Goal: Information Seeking & Learning: Find specific fact

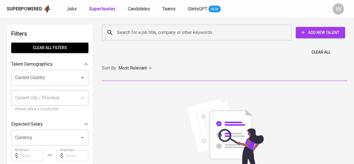
click at [155, 34] on input "Search for a job title, company or other keywords" at bounding box center [198, 32] width 165 height 11
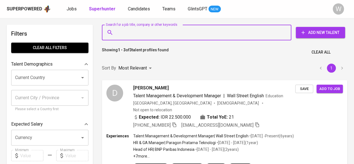
paste input "[EMAIL_ADDRESS][DOMAIN_NAME]"
type input "[EMAIL_ADDRESS][DOMAIN_NAME]"
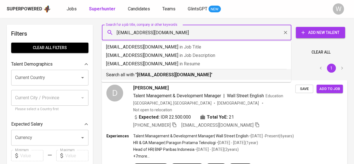
click at [158, 70] on div "Search all with " [EMAIL_ADDRESS][DOMAIN_NAME] "" at bounding box center [196, 73] width 181 height 9
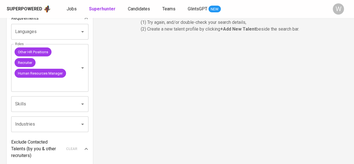
scroll to position [195, 0]
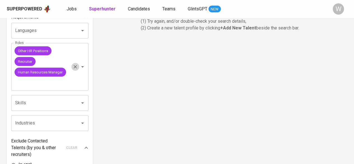
click at [73, 66] on icon "Clear" at bounding box center [76, 67] width 6 height 6
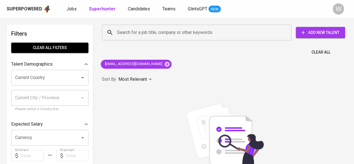
click at [171, 48] on div "Clear All" at bounding box center [225, 51] width 252 height 14
click at [132, 33] on input "Search for a job title, company or other keywords" at bounding box center [198, 32] width 165 height 11
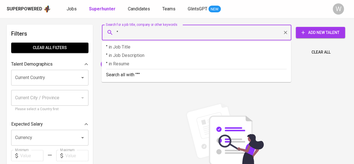
paste input "Humaira [PERSON_NAME]"
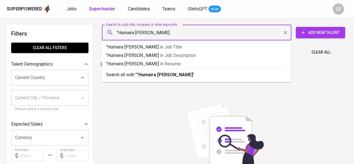
type input ""Humaira [PERSON_NAME]""
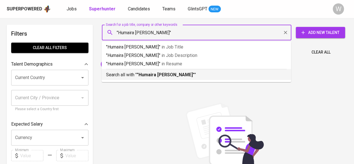
click at [143, 73] on b ""Humaira [PERSON_NAME]"" at bounding box center [166, 74] width 58 height 5
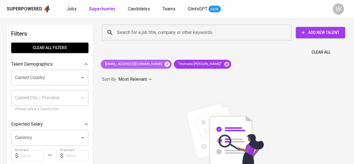
click at [164, 65] on icon at bounding box center [167, 64] width 6 height 6
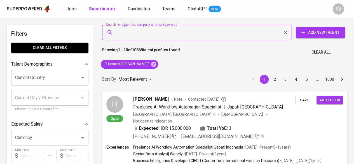
click at [164, 34] on input "Search for a job title, company or other keywords" at bounding box center [198, 32] width 165 height 11
paste input "[EMAIL_ADDRESS][DOMAIN_NAME]"
type input "[EMAIL_ADDRESS][DOMAIN_NAME]"
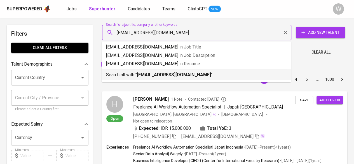
click at [187, 75] on b "[EMAIL_ADDRESS][DOMAIN_NAME]" at bounding box center [174, 74] width 74 height 5
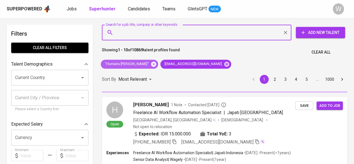
click at [151, 64] on icon at bounding box center [154, 64] width 6 height 6
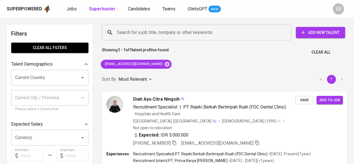
scroll to position [13, 0]
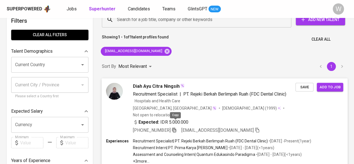
click at [176, 127] on icon "button" at bounding box center [174, 129] width 5 height 5
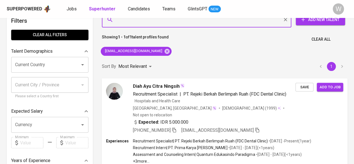
click at [146, 24] on input "Search for a job title, company or other keywords" at bounding box center [198, 19] width 165 height 11
paste input "[EMAIL_ADDRESS][DOMAIN_NAME]"
type input "[EMAIL_ADDRESS][DOMAIN_NAME]"
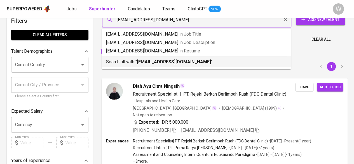
click at [163, 61] on b "[EMAIL_ADDRESS][DOMAIN_NAME]" at bounding box center [174, 61] width 74 height 5
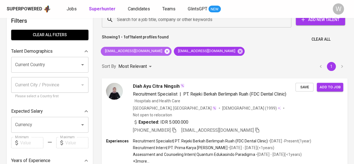
click at [165, 52] on icon at bounding box center [167, 50] width 5 height 5
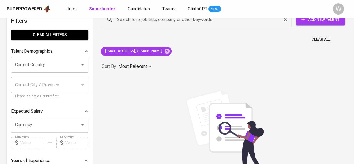
click at [162, 24] on input "Search for a job title, company or other keywords" at bounding box center [198, 19] width 165 height 11
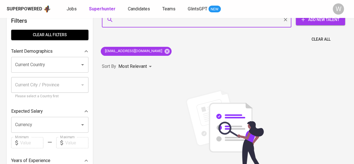
paste input "[PERSON_NAME][EMAIL_ADDRESS][DOMAIN_NAME]"
type input "[PERSON_NAME][EMAIL_ADDRESS][DOMAIN_NAME]"
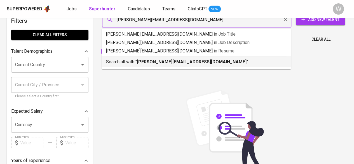
click at [171, 64] on b "[PERSON_NAME][EMAIL_ADDRESS][DOMAIN_NAME]" at bounding box center [192, 61] width 110 height 5
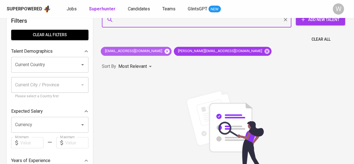
click at [165, 52] on icon at bounding box center [167, 50] width 5 height 5
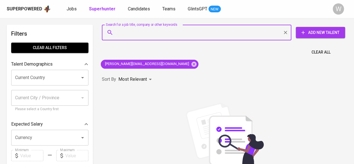
click at [166, 33] on input "Search for a job title, company or other keywords" at bounding box center [198, 32] width 165 height 11
paste input "[EMAIL_ADDRESS][DOMAIN_NAME]"
type input "[EMAIL_ADDRESS][DOMAIN_NAME]"
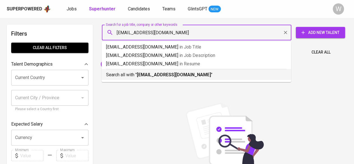
click at [170, 73] on b "[EMAIL_ADDRESS][DOMAIN_NAME]" at bounding box center [174, 74] width 74 height 5
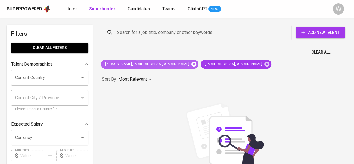
click at [191, 66] on icon at bounding box center [194, 64] width 6 height 6
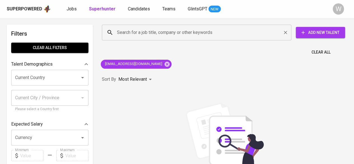
paste input "[EMAIL_ADDRESS][DOMAIN_NAME]"
click at [148, 29] on input "Search for a job title, company or other keywords" at bounding box center [198, 32] width 165 height 11
type input "[EMAIL_ADDRESS][DOMAIN_NAME]"
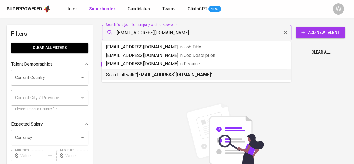
click at [164, 74] on b "[EMAIL_ADDRESS][DOMAIN_NAME]" at bounding box center [174, 74] width 74 height 5
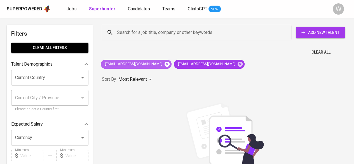
click at [165, 65] on icon at bounding box center [167, 63] width 5 height 5
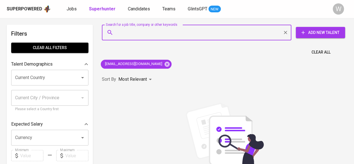
click at [133, 29] on input "Search for a job title, company or other keywords" at bounding box center [198, 32] width 165 height 11
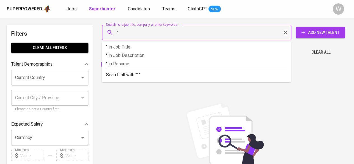
paste input "[PERSON_NAME]"
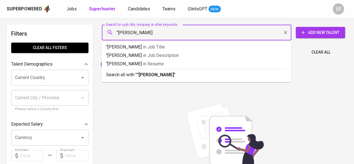
type input ""[PERSON_NAME]""
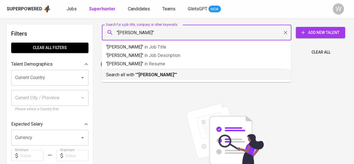
click at [141, 74] on b ""[PERSON_NAME]"" at bounding box center [156, 74] width 39 height 5
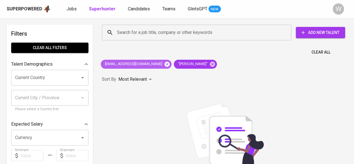
click at [165, 62] on icon at bounding box center [167, 63] width 5 height 5
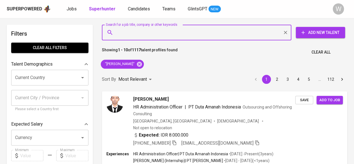
click at [187, 31] on input "Search for a job title, company or other keywords" at bounding box center [198, 32] width 165 height 11
paste input "[EMAIL_ADDRESS][DOMAIN_NAME]"
type input "[EMAIL_ADDRESS][DOMAIN_NAME]"
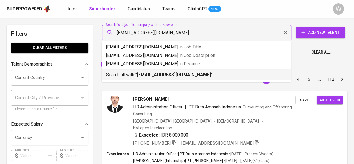
click at [170, 71] on p "Search all with " [EMAIL_ADDRESS][DOMAIN_NAME] "" at bounding box center [196, 74] width 181 height 7
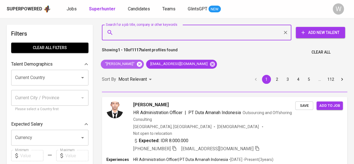
click at [141, 65] on icon at bounding box center [139, 63] width 5 height 5
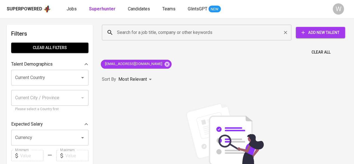
click at [171, 36] on input "Search for a job title, company or other keywords" at bounding box center [198, 32] width 165 height 11
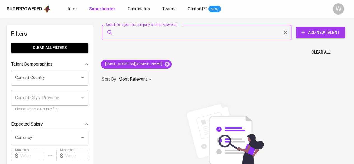
paste input "[EMAIL_ADDRESS][DOMAIN_NAME]"
type input "[EMAIL_ADDRESS][DOMAIN_NAME]"
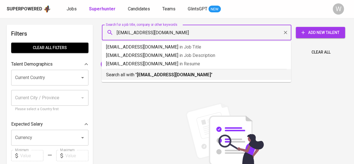
click at [159, 76] on b "[EMAIL_ADDRESS][DOMAIN_NAME]" at bounding box center [174, 74] width 74 height 5
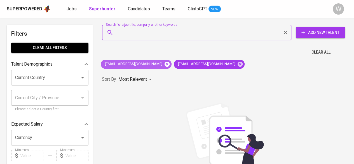
click at [165, 65] on icon at bounding box center [167, 63] width 5 height 5
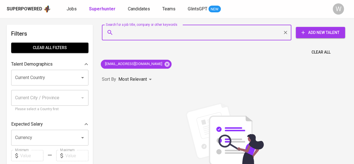
click at [131, 33] on input "Search for a job title, company or other keywords" at bounding box center [198, 32] width 165 height 11
paste input "chandrawijaya91@gmail.com"
type input "chandrawijaya91@gmail.com"
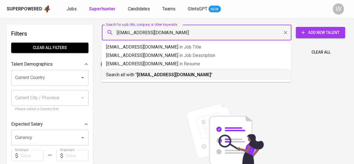
click at [144, 73] on b "chandrawijaya91@gmail.com" at bounding box center [174, 74] width 74 height 5
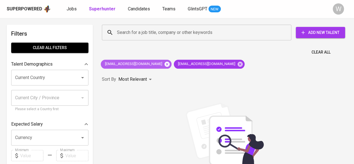
click at [156, 66] on div "rahayuindri492@gmail.com" at bounding box center [136, 64] width 71 height 9
click at [165, 66] on icon at bounding box center [167, 63] width 5 height 5
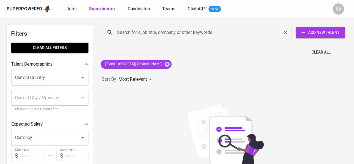
click at [170, 34] on input "Search for a job title, company or other keywords" at bounding box center [198, 32] width 165 height 11
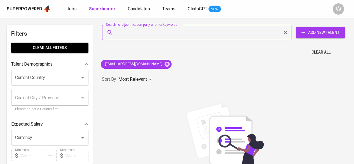
paste input "marcellinaclarrisa@gmail.com"
type input "marcellinaclarrisa@gmail.com"
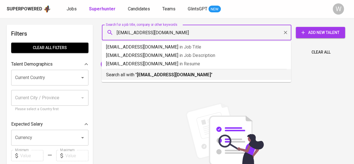
click at [170, 74] on b "marcellinaclarrisa@gmail.com" at bounding box center [174, 74] width 74 height 5
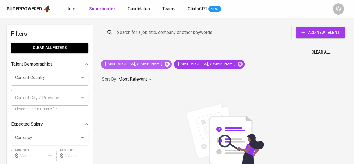
click at [164, 64] on icon at bounding box center [167, 64] width 6 height 6
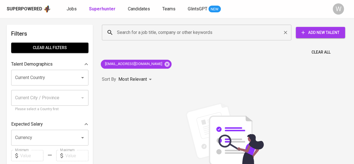
click at [146, 38] on div "Search for a job title, company or other keywords" at bounding box center [197, 33] width 190 height 16
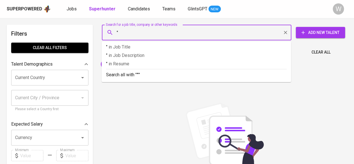
paste input "Marcellina Clarrisa"
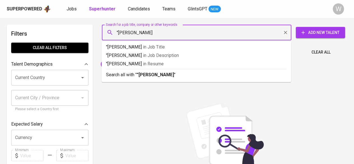
type input ""Marcellina Clarrisa""
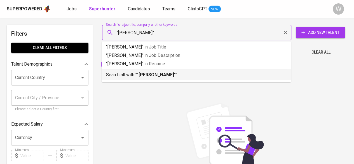
click at [149, 70] on div "Search all with " "Marcellina Clarrisa" "" at bounding box center [196, 73] width 181 height 9
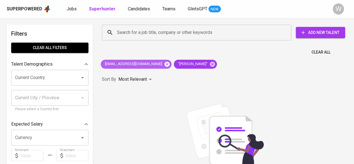
click at [164, 64] on icon at bounding box center [167, 64] width 6 height 6
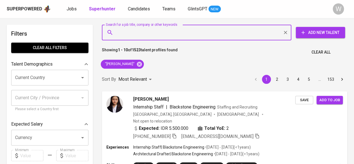
click at [145, 30] on input "Search for a job title, company or other keywords" at bounding box center [198, 32] width 165 height 11
paste input "marcellina.clarrisa@gmail.com"
type input "marcellina.clarrisa@gmail.com"
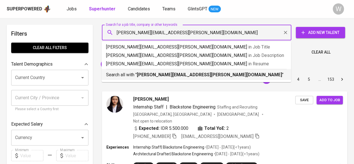
click at [161, 77] on b "marcellina.clarrisa@gmail.com" at bounding box center [209, 74] width 145 height 5
click at [161, 77] on div "Sort By Most Relevant MOST_RELEVANT 1 2 3 4 5 … 153" at bounding box center [225, 79] width 252 height 17
click at [175, 74] on div "Sort By Most Relevant MOST_RELEVANT 1 2 3 4 5 … 153" at bounding box center [225, 79] width 252 height 17
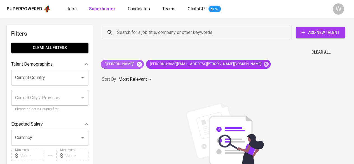
click at [142, 63] on icon at bounding box center [139, 64] width 6 height 6
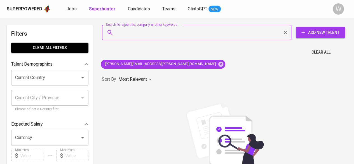
click at [138, 31] on input "Search for a job title, company or other keywords" at bounding box center [198, 32] width 165 height 11
paste input "anastasiputri@yahoo.com"
type input "anastasiputri@yahoo.com"
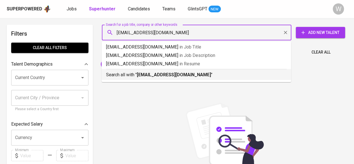
click at [150, 75] on b "anastasiputri@yahoo.com" at bounding box center [174, 74] width 74 height 5
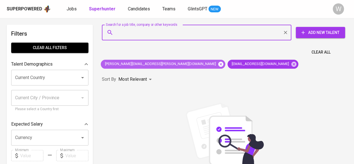
click at [219, 65] on icon at bounding box center [221, 63] width 5 height 5
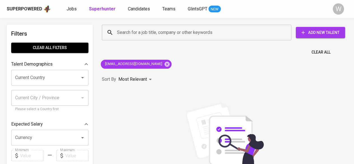
click at [149, 44] on div "Clear All" at bounding box center [225, 51] width 252 height 14
click at [161, 38] on div "Search for a job title, company or other keywords" at bounding box center [197, 33] width 190 height 16
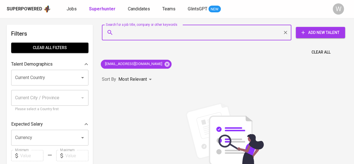
paste input "ikomaydiarkos@gmail.com"
type input "ikomaydiarkos@gmail.com"
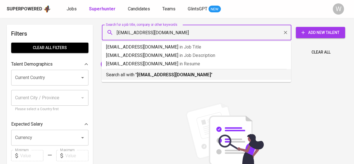
click at [176, 70] on div "Search all with " ikomaydiarkos@gmail.com "" at bounding box center [196, 73] width 181 height 9
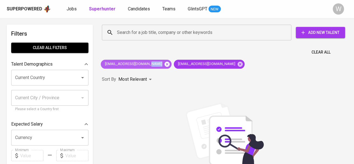
drag, startPoint x: 153, startPoint y: 68, endPoint x: 151, endPoint y: 62, distance: 5.9
click at [151, 62] on div "anastasiputri@yahoo.com" at bounding box center [136, 64] width 71 height 9
click at [165, 62] on icon at bounding box center [167, 63] width 5 height 5
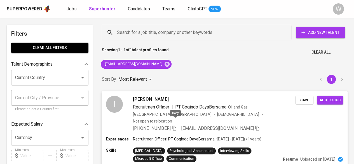
click at [174, 125] on icon "button" at bounding box center [174, 127] width 5 height 5
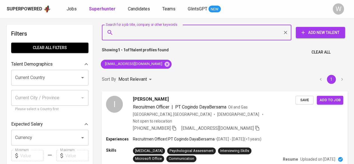
click at [153, 35] on input "Search for a job title, company or other keywords" at bounding box center [198, 32] width 165 height 11
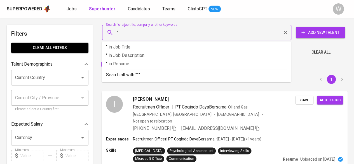
paste input "Rasha Said"
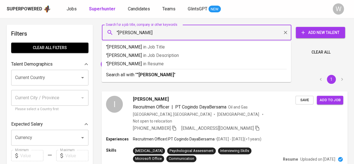
type input ""Rasha Said""
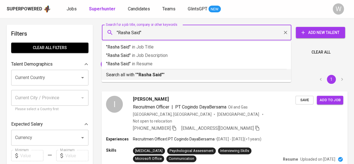
click at [154, 76] on b ""Rasha Said"" at bounding box center [150, 74] width 26 height 5
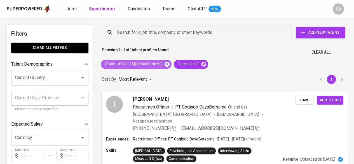
click at [165, 63] on icon at bounding box center [167, 63] width 5 height 5
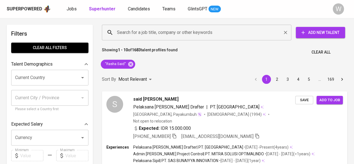
click at [134, 30] on input "Search for a job title, company or other keywords" at bounding box center [198, 32] width 165 height 11
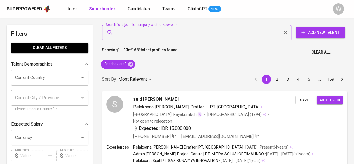
paste input "delaferiza132@gmail.com"
type input "delaferiza132@gmail.com"
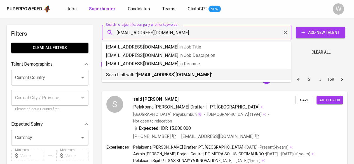
click at [157, 74] on b "delaferiza132@gmail.com" at bounding box center [174, 74] width 74 height 5
click at [152, 74] on div "Sort By Most Relevant MOST_RELEVANT 1 2 3 4 5 … 169" at bounding box center [225, 79] width 252 height 17
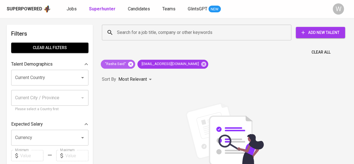
click at [130, 62] on icon at bounding box center [130, 63] width 5 height 5
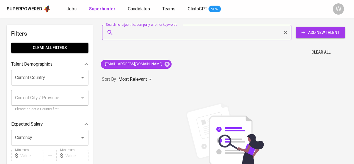
click at [143, 32] on input "Search for a job title, company or other keywords" at bounding box center [198, 32] width 165 height 11
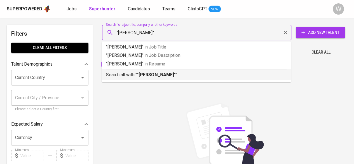
click at [162, 76] on b ""Annisa Nurjanah"" at bounding box center [156, 74] width 39 height 5
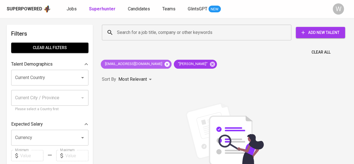
click at [165, 63] on icon at bounding box center [167, 63] width 5 height 5
